Goal: Transaction & Acquisition: Book appointment/travel/reservation

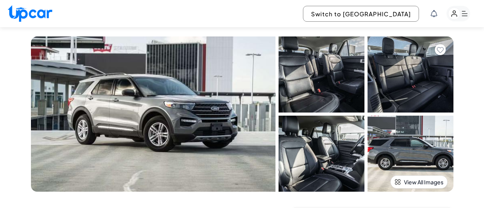
select select "********"
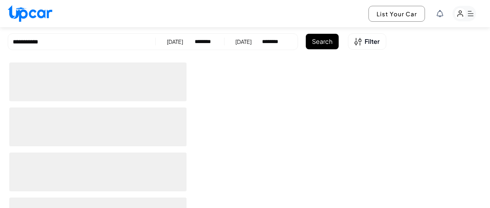
select select "********"
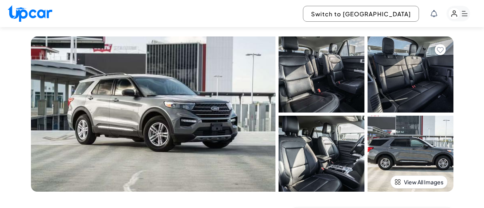
select select "********"
